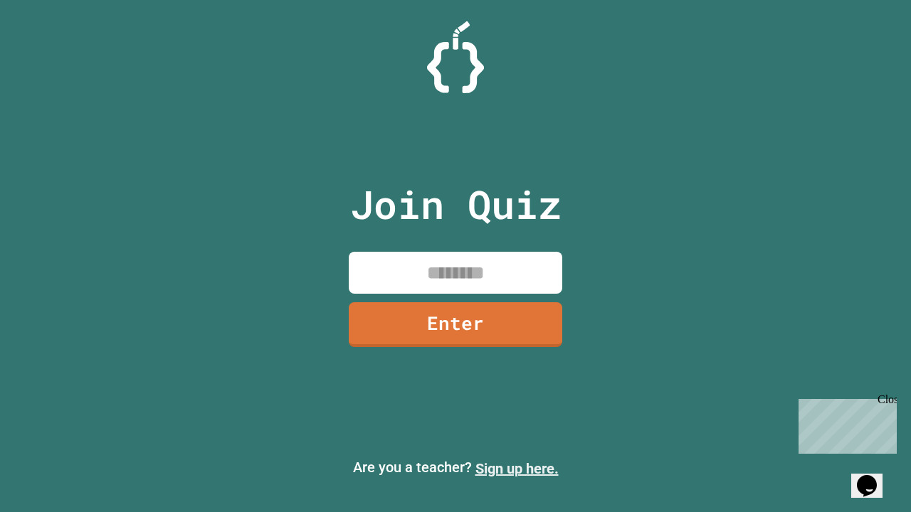
click at [517, 469] on link "Sign up here." at bounding box center [516, 468] width 83 height 17
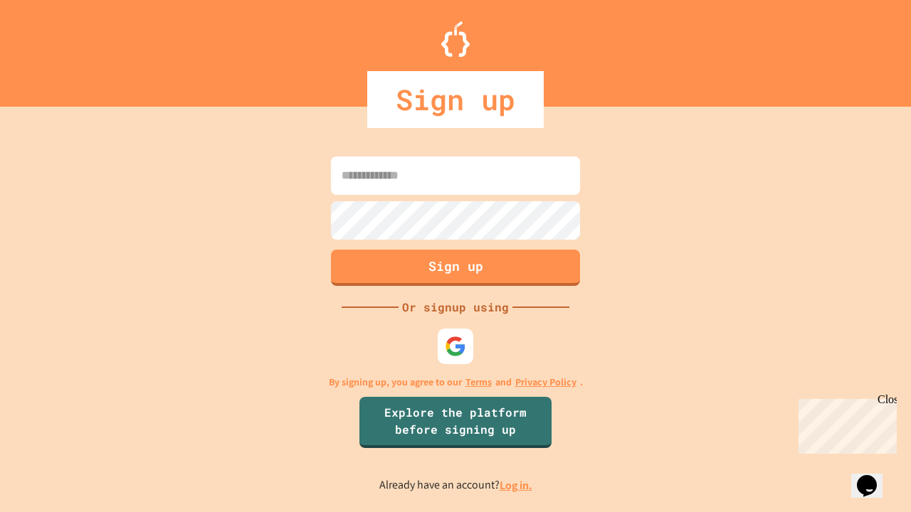
click at [517, 485] on link "Log in." at bounding box center [516, 485] width 33 height 15
